Goal: Check status

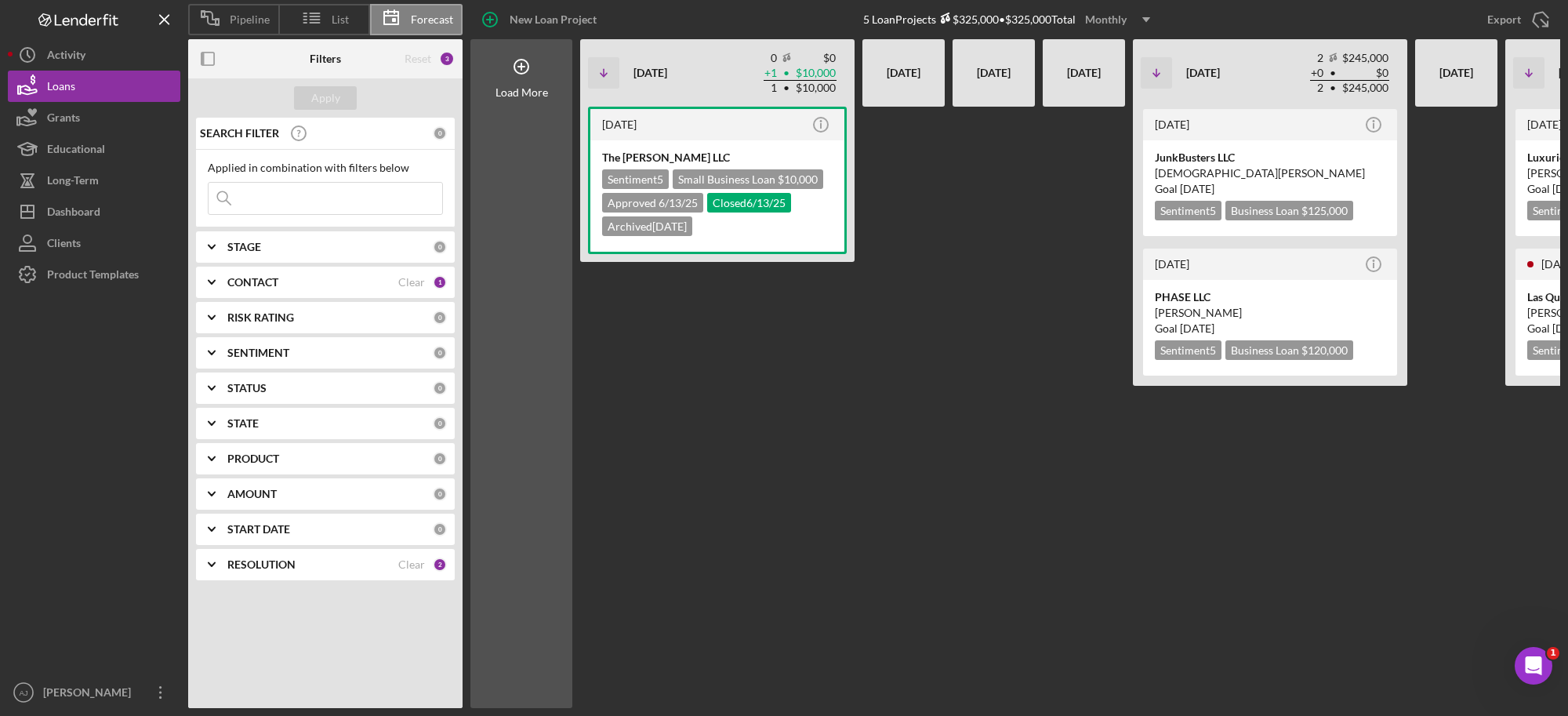
scroll to position [0, 226]
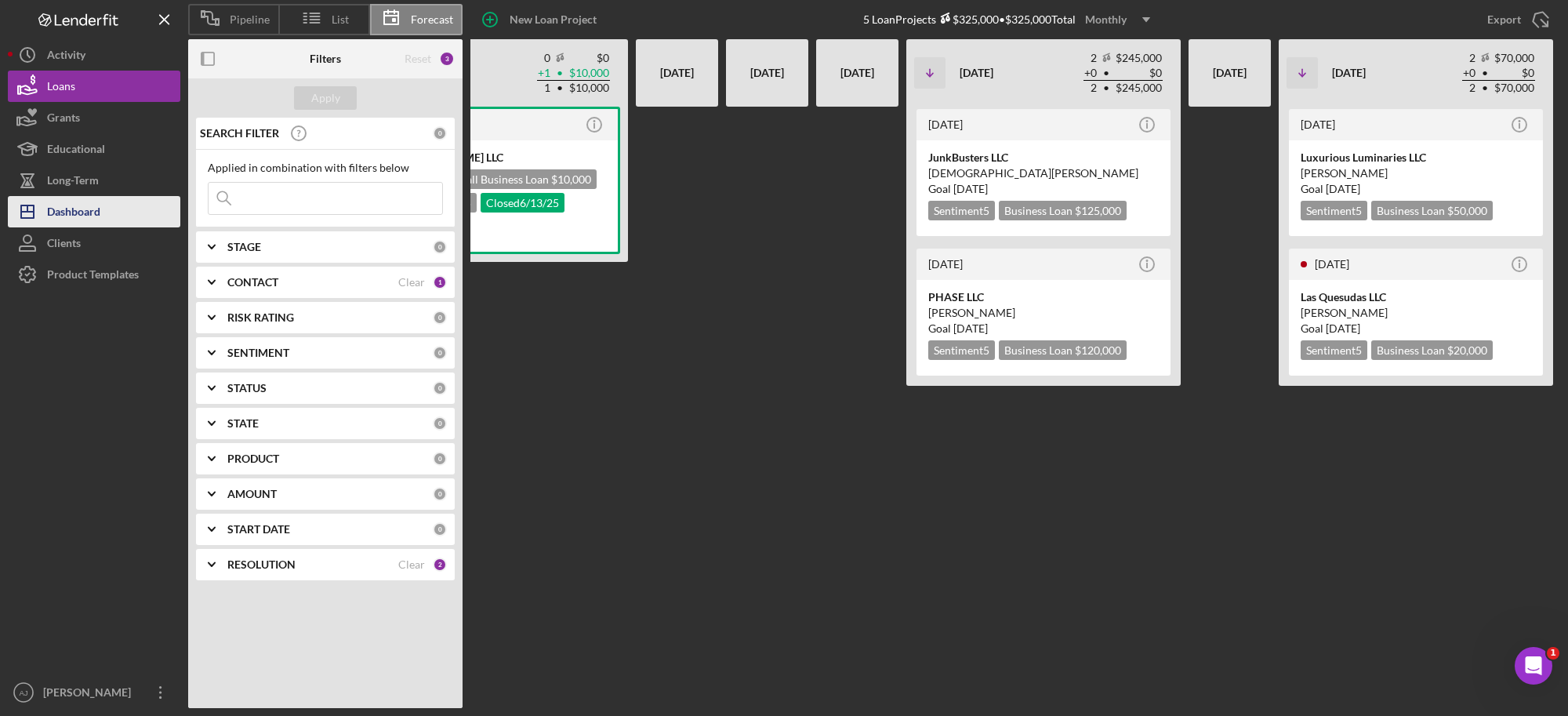
click at [115, 214] on button "Icon/Dashboard Dashboard" at bounding box center [93, 212] width 172 height 32
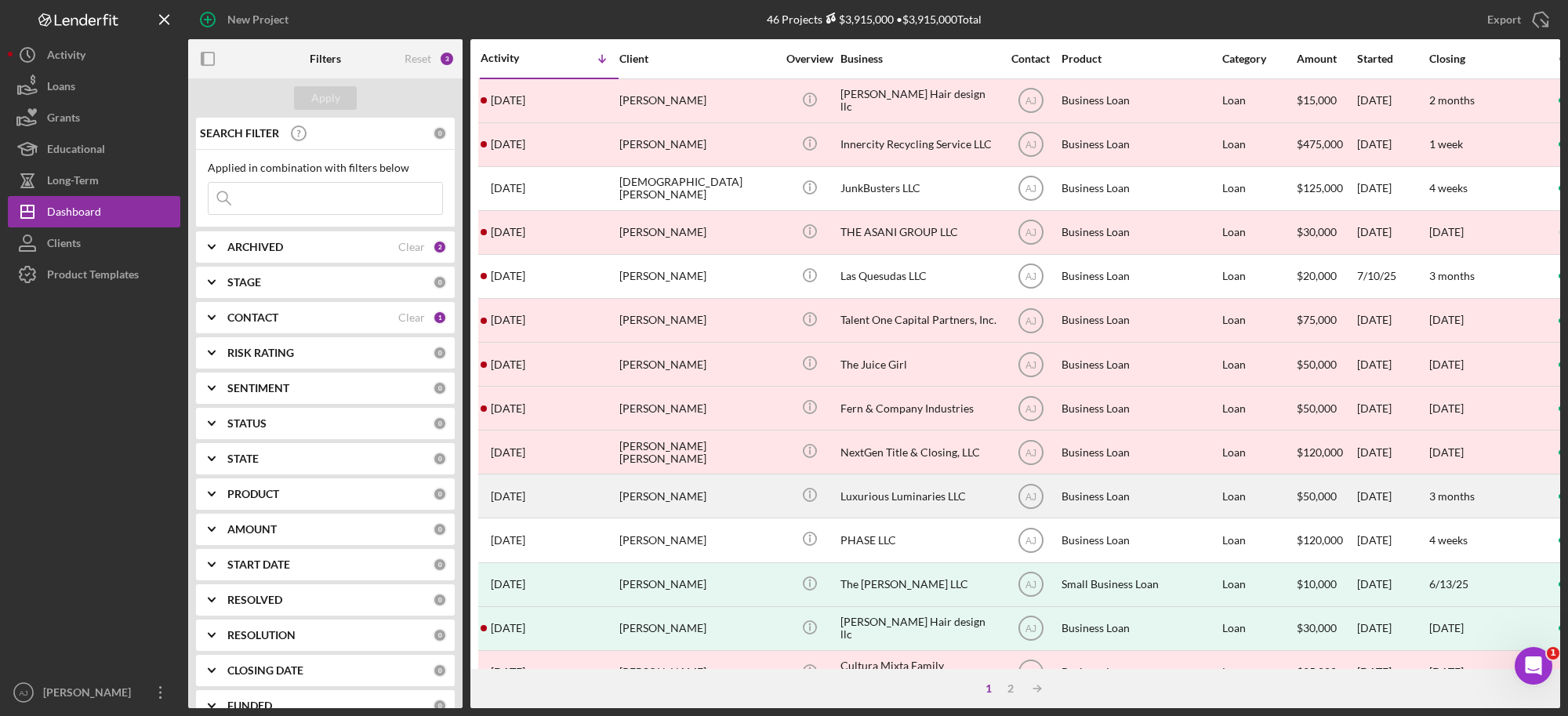
click at [741, 488] on div "[PERSON_NAME]" at bounding box center [697, 495] width 157 height 41
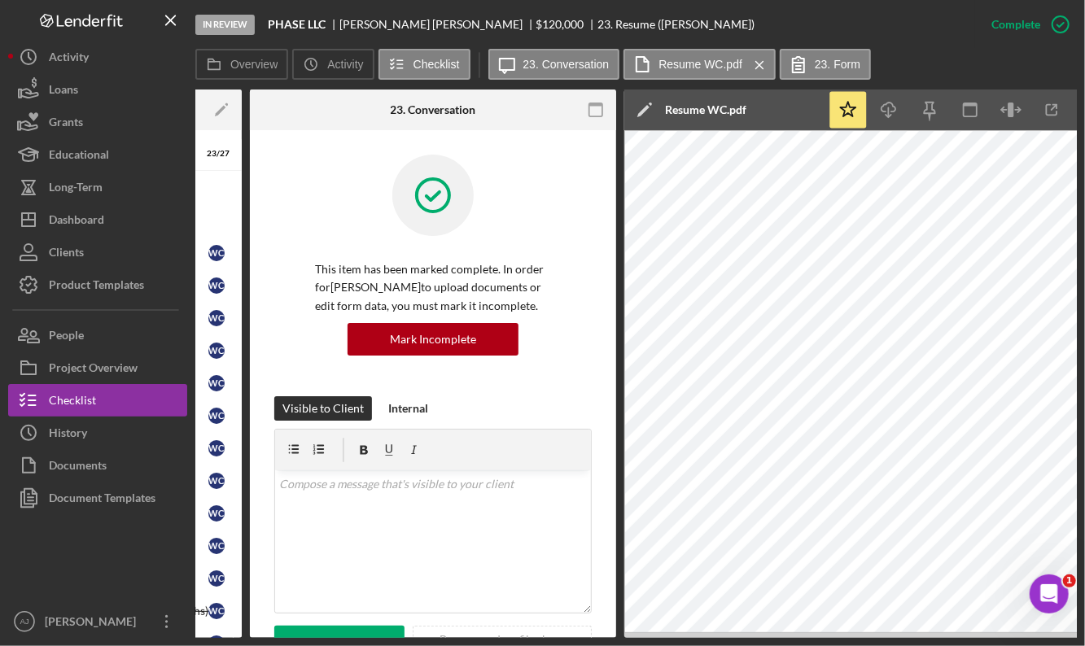
scroll to position [484, 0]
